Goal: Find specific page/section

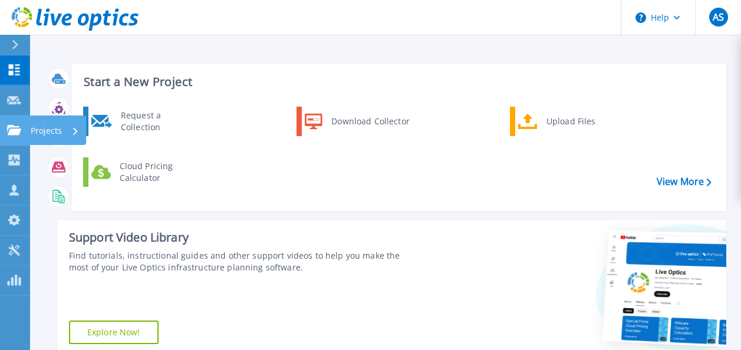
click at [53, 128] on p "Projects" at bounding box center [46, 131] width 31 height 31
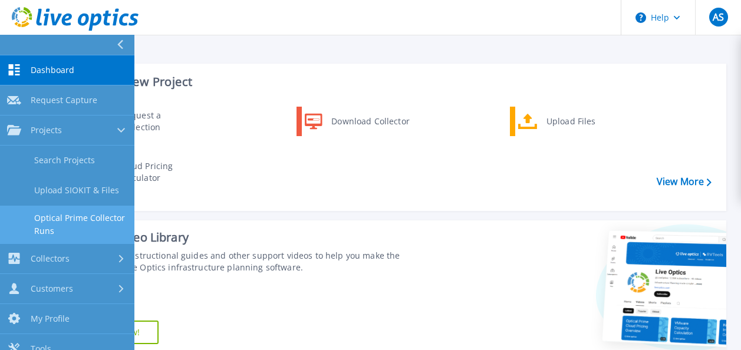
click at [61, 220] on link "Optical Prime Collector Runs" at bounding box center [67, 225] width 134 height 38
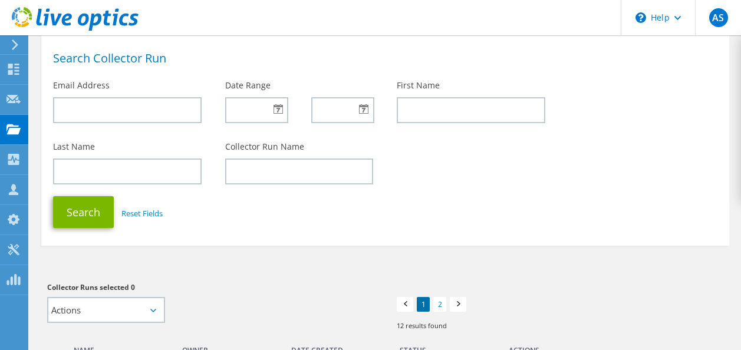
scroll to position [59, 0]
click at [54, 127] on div "Projects" at bounding box center [56, 129] width 57 height 29
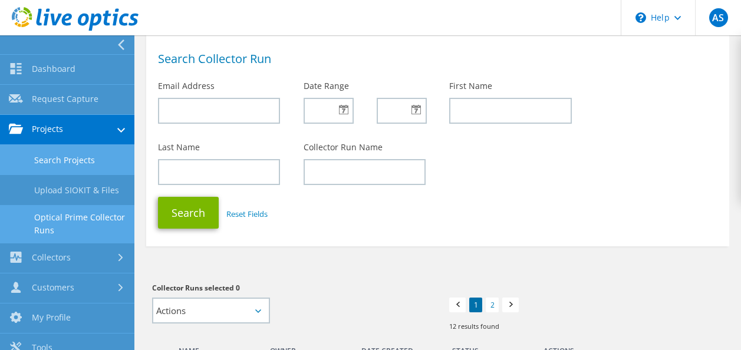
click at [60, 163] on link "Search Projects" at bounding box center [67, 160] width 134 height 30
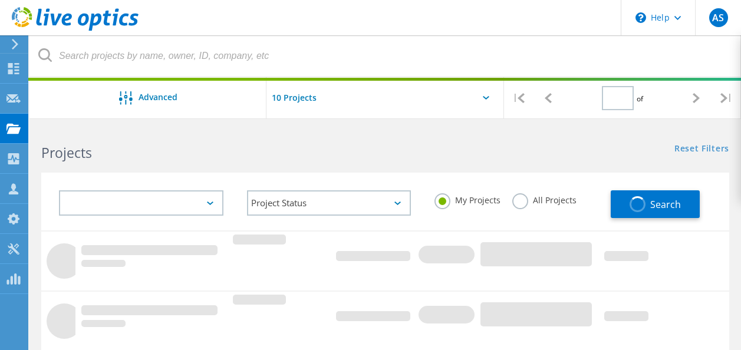
type input "1"
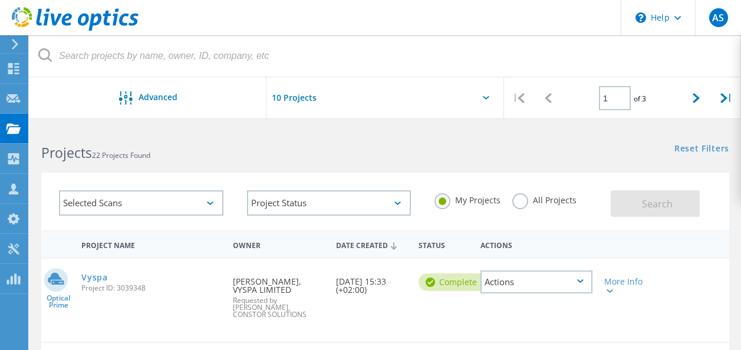
scroll to position [59, 0]
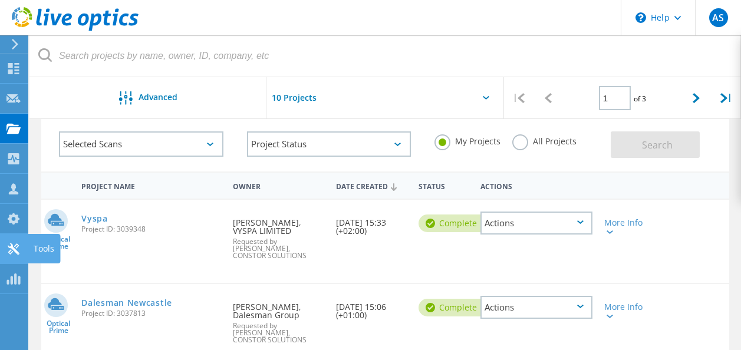
click at [47, 248] on div "Tools" at bounding box center [44, 249] width 21 height 8
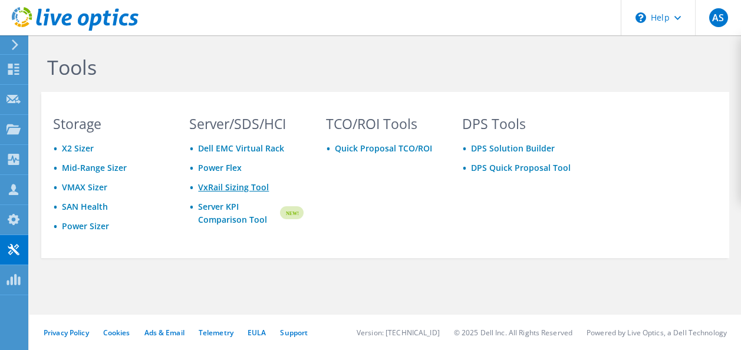
click at [206, 186] on link "VxRail Sizing Tool" at bounding box center [233, 187] width 71 height 11
